Goal: Task Accomplishment & Management: Manage account settings

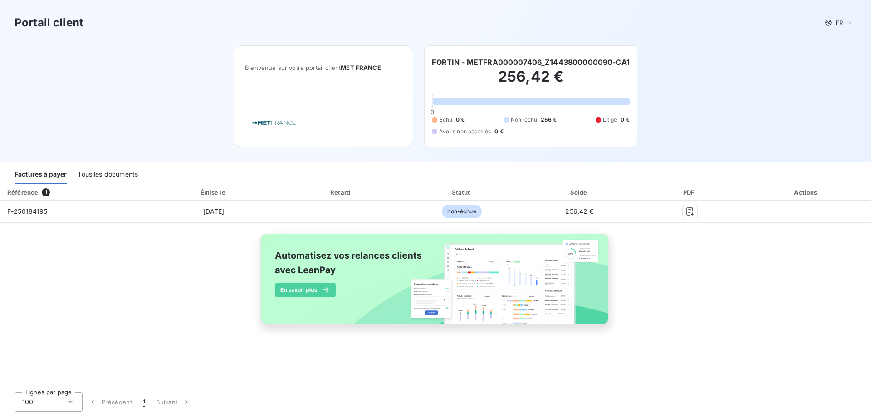
click at [112, 168] on div "Tous les documents" at bounding box center [108, 174] width 60 height 19
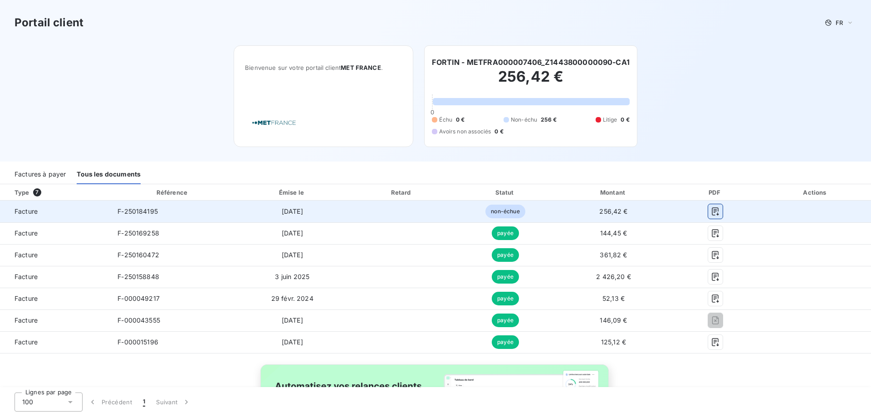
click at [713, 215] on icon "button" at bounding box center [715, 211] width 9 height 9
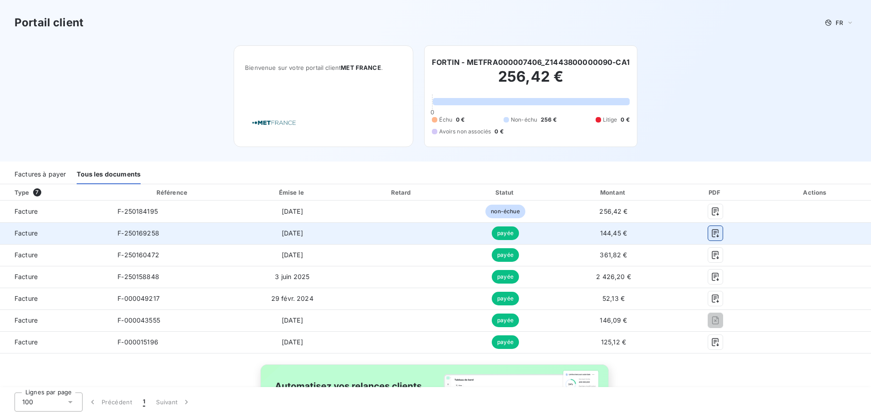
click at [711, 234] on icon "button" at bounding box center [715, 233] width 9 height 9
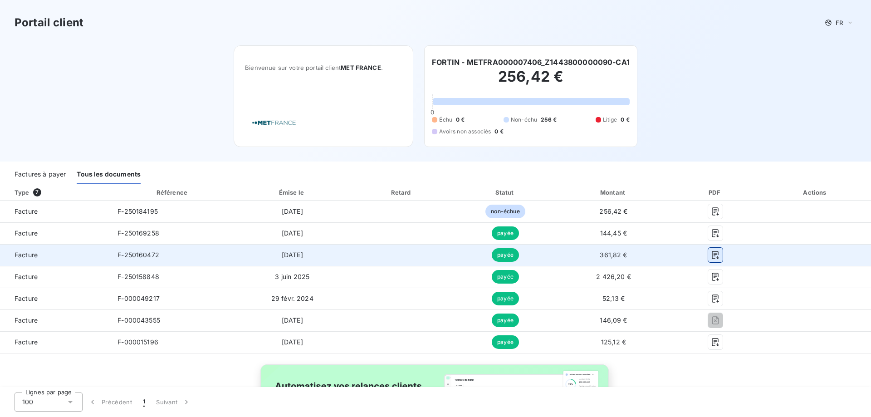
click at [711, 256] on icon "button" at bounding box center [715, 254] width 9 height 9
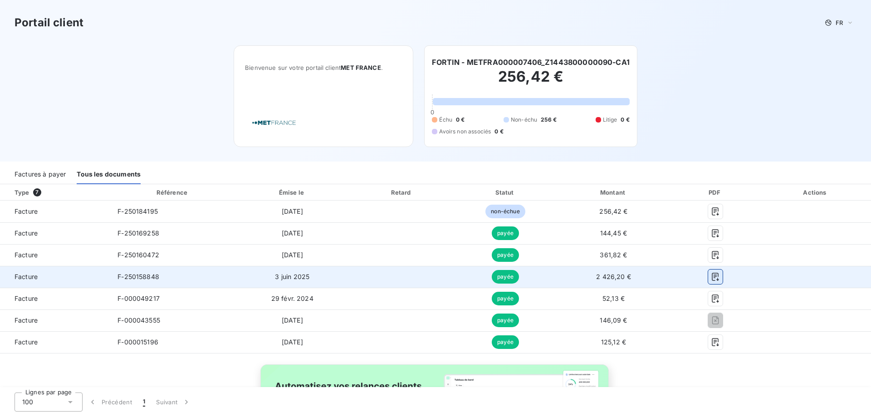
click at [711, 281] on icon "button" at bounding box center [715, 276] width 9 height 9
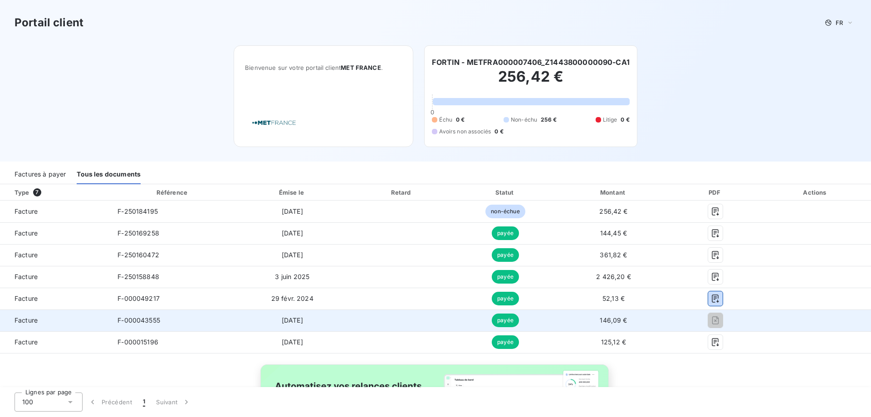
drag, startPoint x: 711, startPoint y: 301, endPoint x: 712, endPoint y: 321, distance: 19.6
click at [711, 301] on icon "button" at bounding box center [715, 298] width 9 height 9
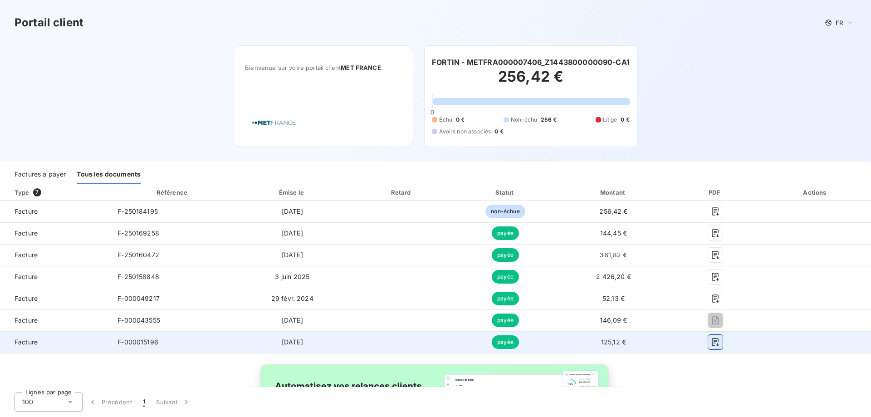
click at [711, 341] on icon "button" at bounding box center [715, 342] width 9 height 9
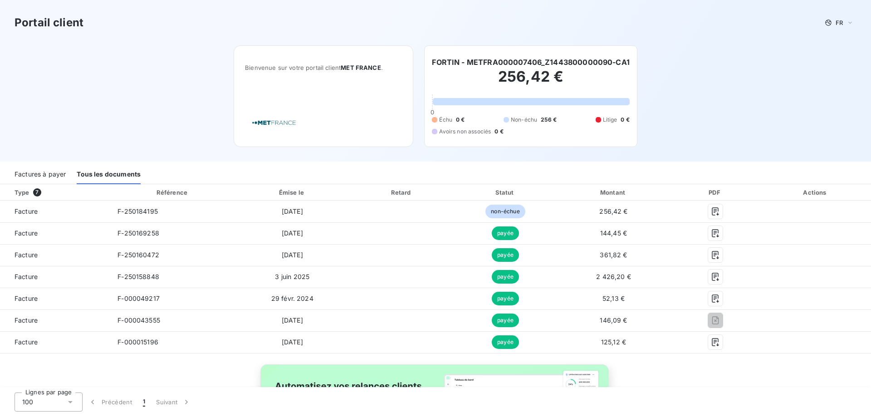
click at [653, 24] on div "Portail client FR" at bounding box center [436, 23] width 842 height 16
click at [723, 130] on div "Portail client FR Bienvenue sur votre portail client MET [GEOGRAPHIC_DATA] . FO…" at bounding box center [435, 81] width 871 height 162
